Goal: Information Seeking & Learning: Learn about a topic

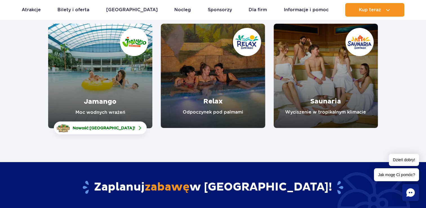
click at [116, 99] on link "Jamango" at bounding box center [100, 76] width 104 height 104
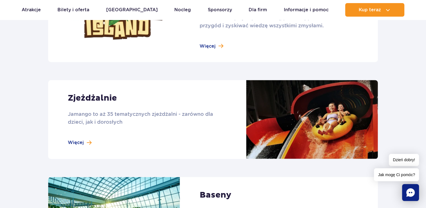
scroll to position [450, 0]
click at [88, 143] on link at bounding box center [212, 119] width 329 height 79
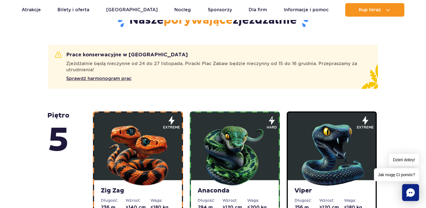
scroll to position [338, 0]
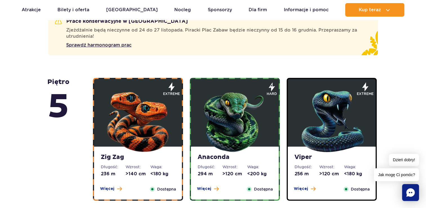
click at [231, 141] on img at bounding box center [235, 120] width 68 height 68
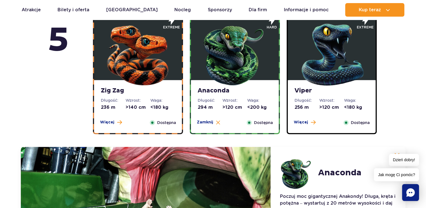
click at [323, 105] on dd ">120 cm" at bounding box center [331, 107] width 25 height 6
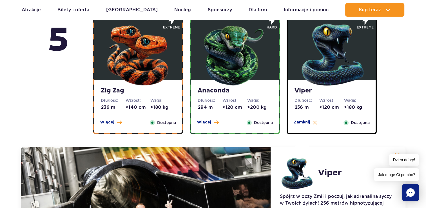
click at [135, 82] on img at bounding box center [138, 53] width 68 height 68
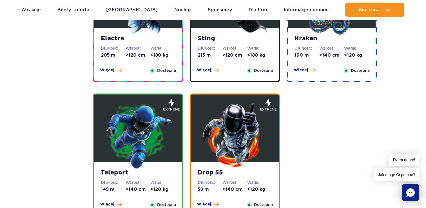
scroll to position [798, 0]
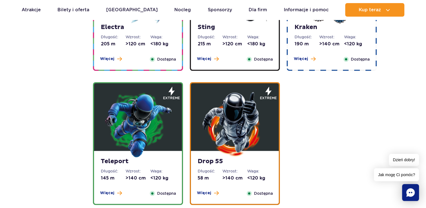
click at [138, 132] on img at bounding box center [138, 124] width 68 height 68
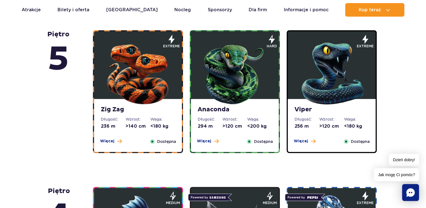
scroll to position [385, 0]
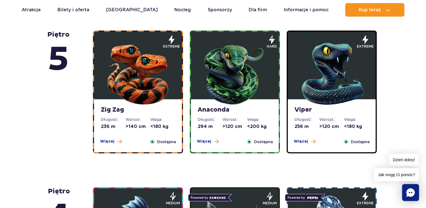
click at [140, 89] on img at bounding box center [138, 73] width 68 height 68
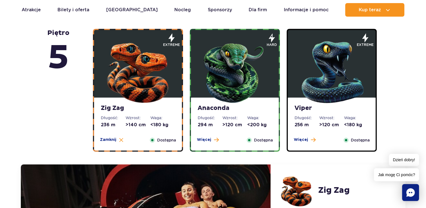
scroll to position [376, 0]
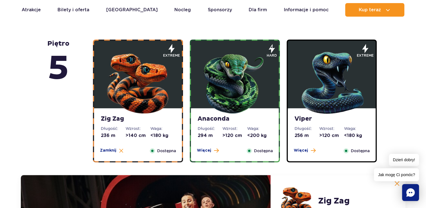
click at [315, 85] on img at bounding box center [332, 82] width 68 height 68
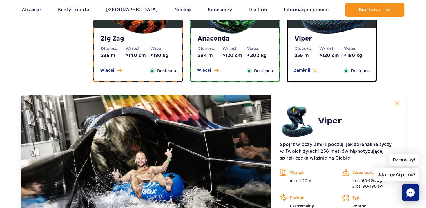
scroll to position [404, 0]
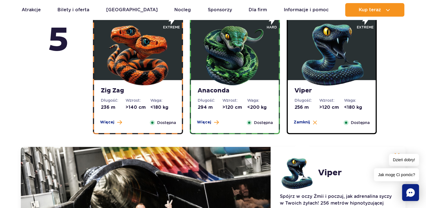
click at [240, 101] on dt "Wzrost:" at bounding box center [234, 100] width 25 height 6
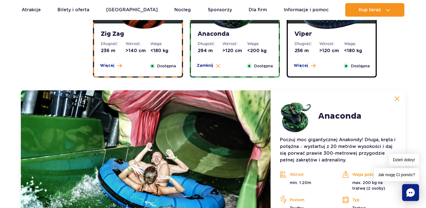
scroll to position [460, 0]
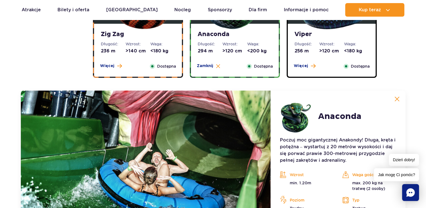
click at [130, 40] on div "Zig Zag Długość: 236 m Wzrost: >140 cm Waga: <180 kg Więcej Zamknij Dostępna" at bounding box center [138, 50] width 88 height 53
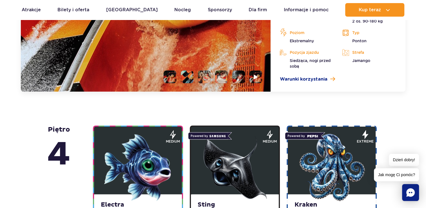
scroll to position [685, 0]
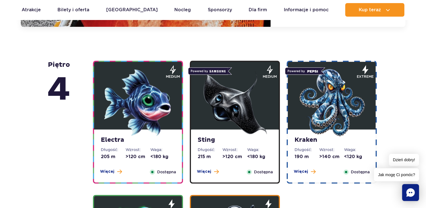
click at [142, 111] on img at bounding box center [138, 103] width 68 height 68
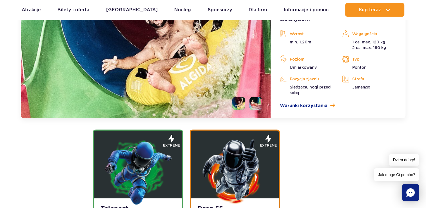
scroll to position [814, 0]
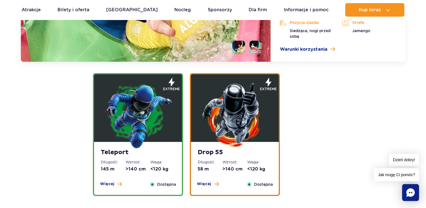
click at [155, 110] on img at bounding box center [138, 115] width 68 height 68
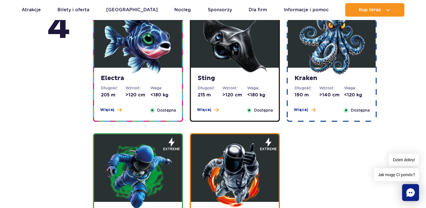
scroll to position [497, 0]
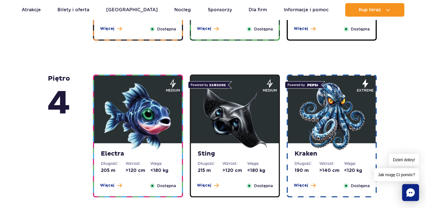
click at [298, 119] on img at bounding box center [332, 116] width 68 height 68
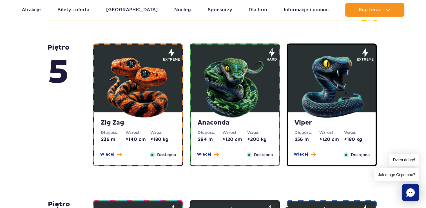
scroll to position [363, 0]
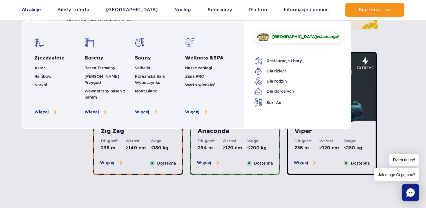
click at [24, 11] on link "Atrakcje" at bounding box center [31, 10] width 19 height 14
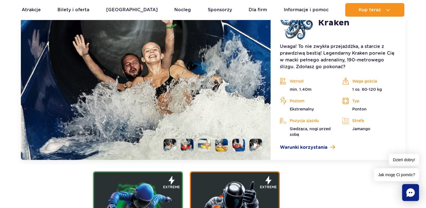
scroll to position [701, 0]
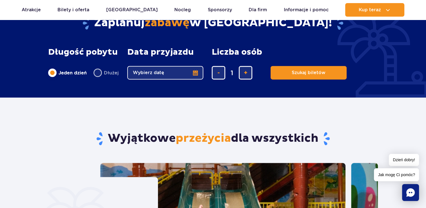
scroll to position [309, 0]
